Goal: Task Accomplishment & Management: Use online tool/utility

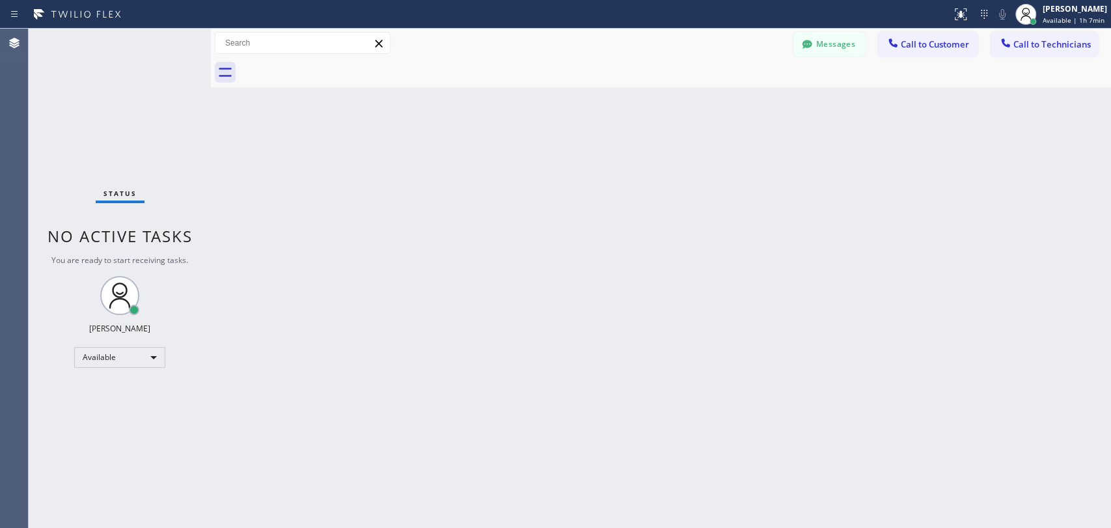
click at [1033, 47] on span "Call to Technicians" at bounding box center [1051, 44] width 77 height 12
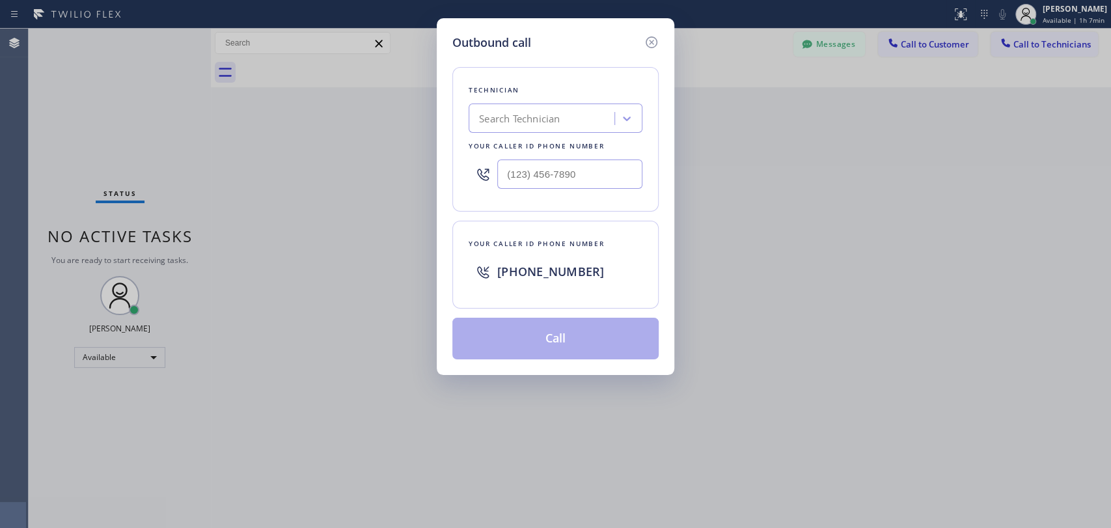
click at [554, 121] on div "Search Technician" at bounding box center [519, 118] width 81 height 15
type input "[PERSON_NAME]"
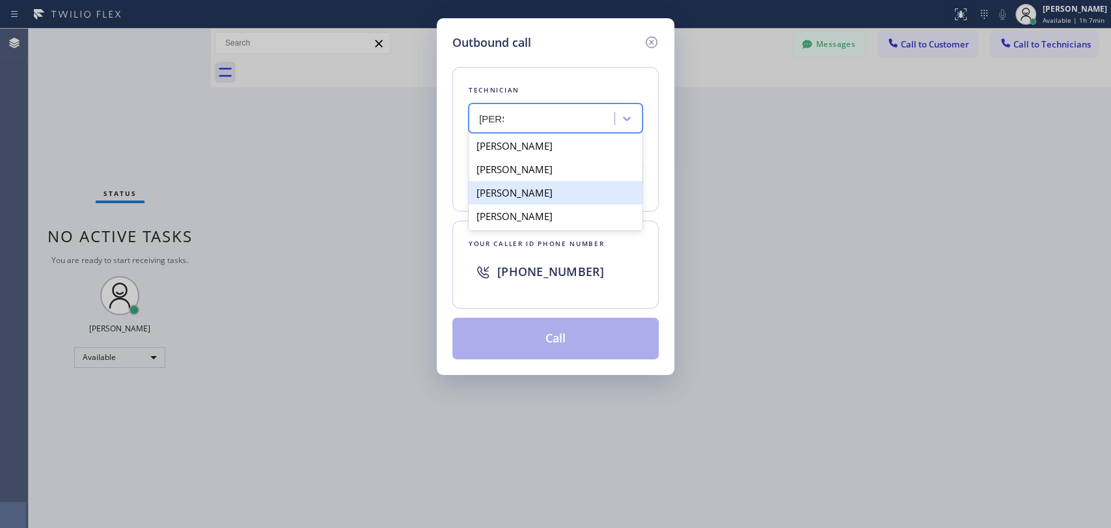
click at [554, 197] on div "[PERSON_NAME]" at bounding box center [555, 192] width 174 height 23
type input "[PHONE_NUMBER]"
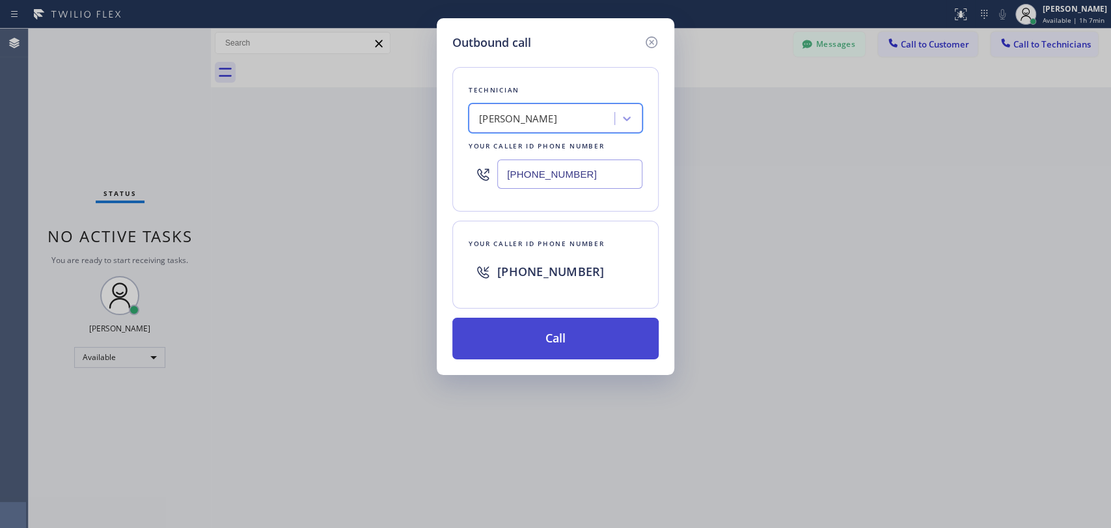
click at [588, 334] on button "Call" at bounding box center [555, 339] width 206 height 42
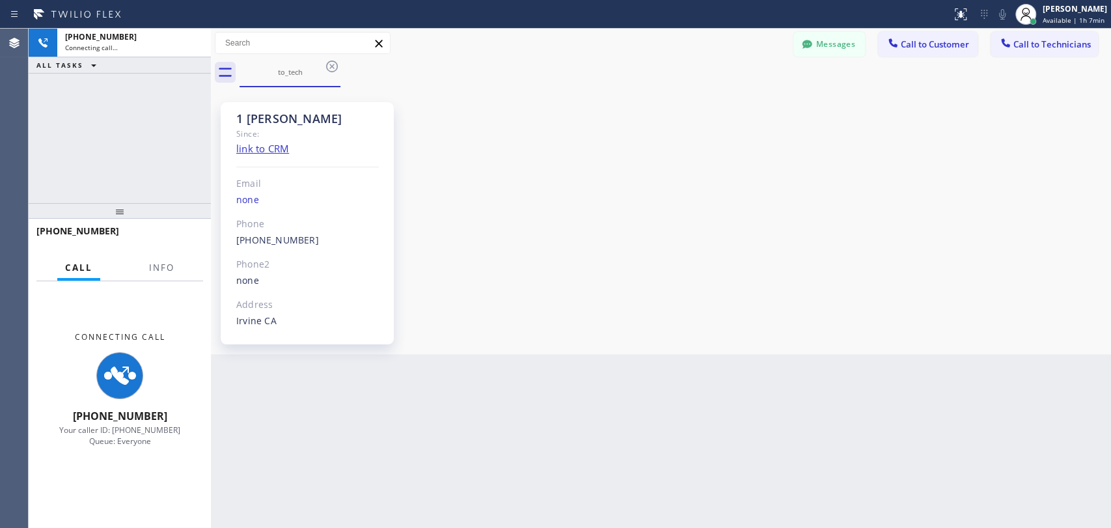
scroll to position [5936, 0]
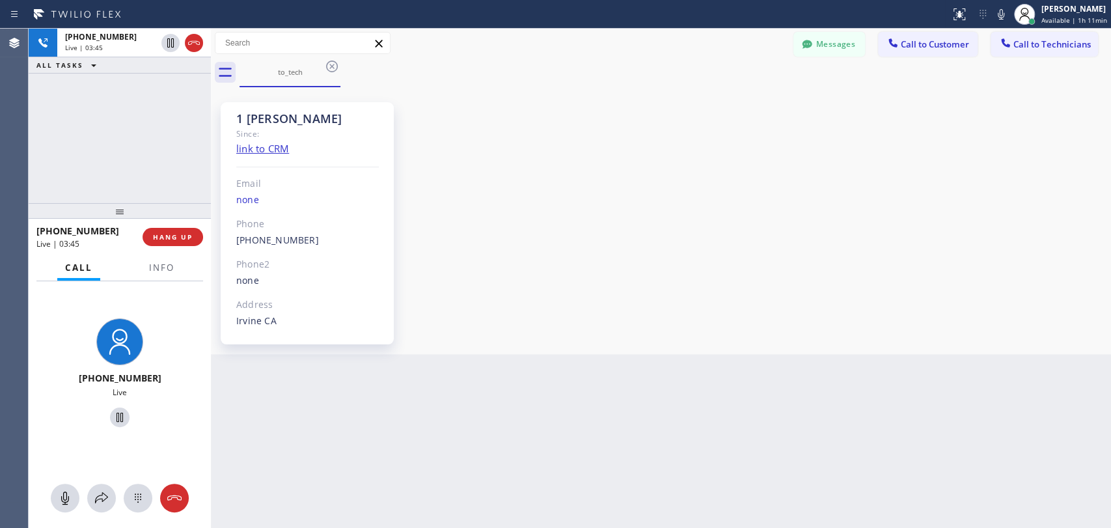
click at [150, 160] on div "[PHONE_NUMBER] Live | 03:45 ALL TASKS ALL TASKS ACTIVE TASKS TASKS IN WRAP UP" at bounding box center [120, 116] width 182 height 174
click at [187, 243] on button "HANG UP" at bounding box center [173, 237] width 61 height 18
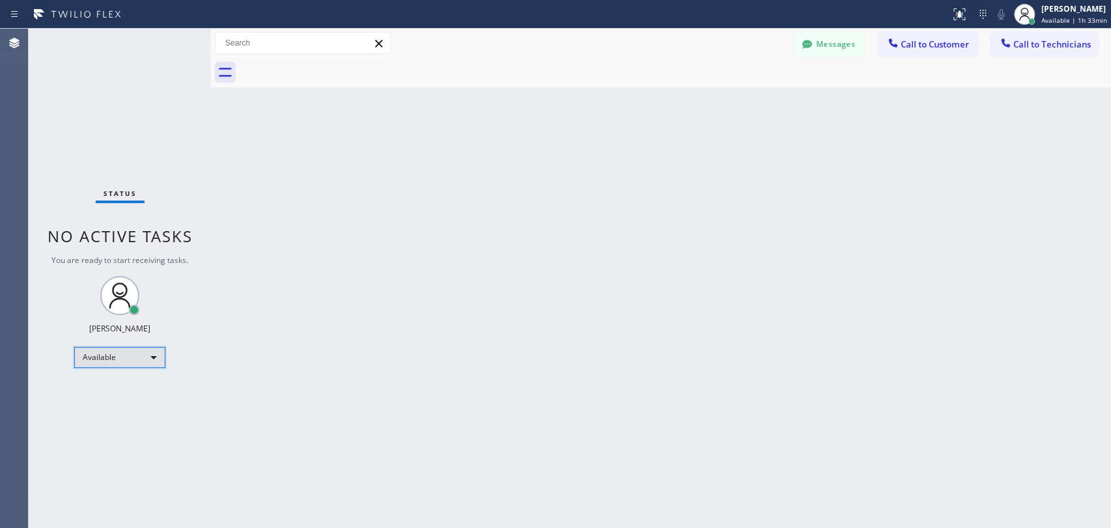
click at [115, 353] on div "Available" at bounding box center [119, 357] width 91 height 21
click at [121, 374] on li "Offline" at bounding box center [119, 374] width 88 height 16
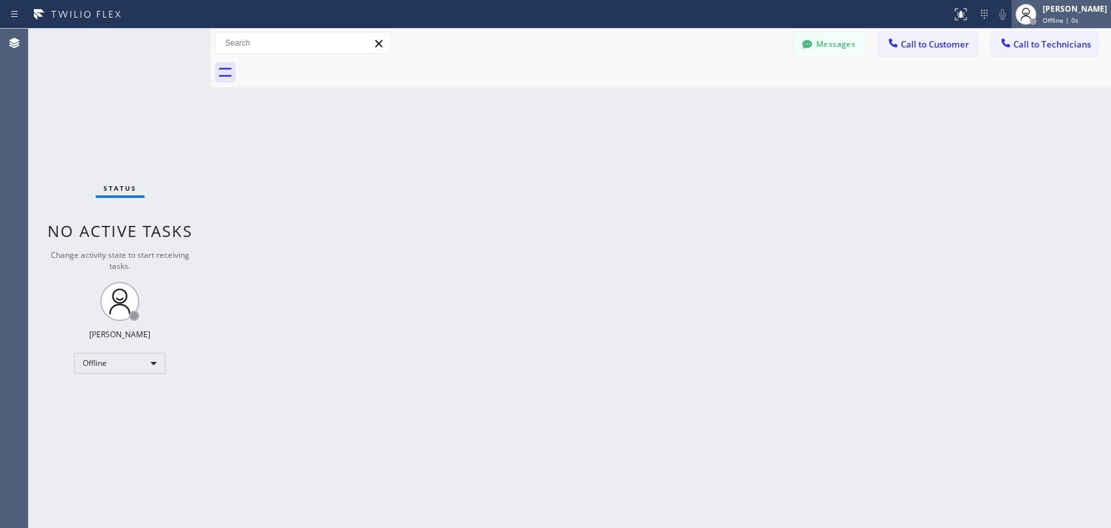
click at [1042, 21] on span "Offline | 0s" at bounding box center [1060, 20] width 36 height 9
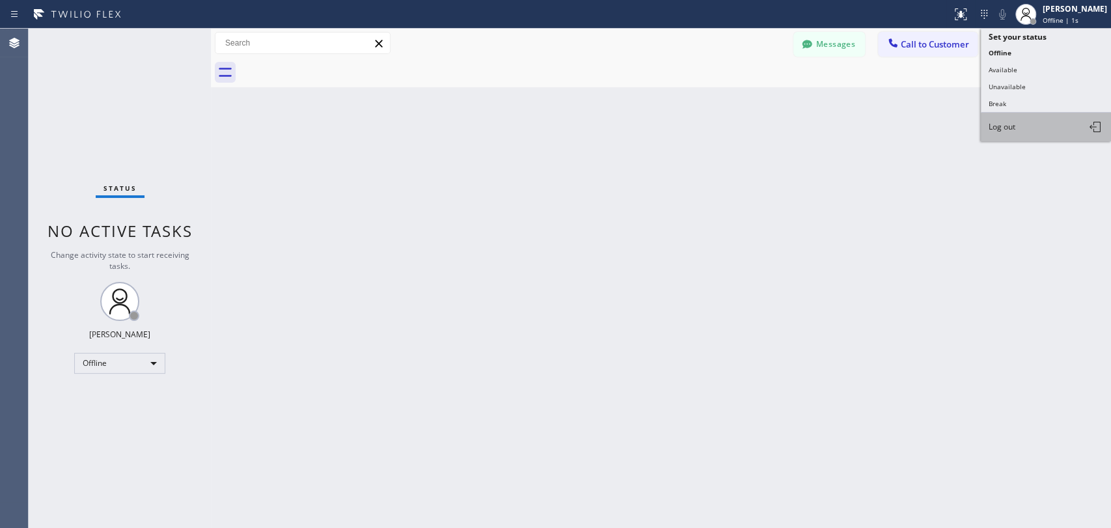
click at [1008, 134] on button "Log out" at bounding box center [1046, 127] width 130 height 29
